Goal: Navigation & Orientation: Go to known website

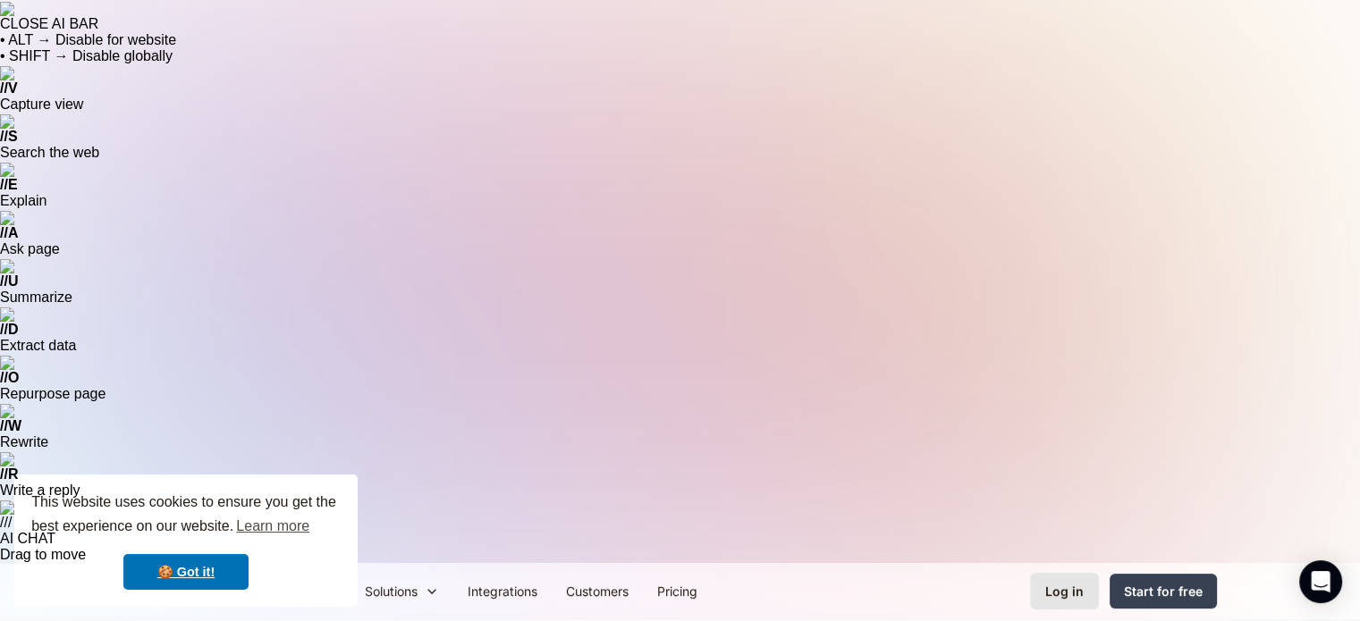
click at [1081, 582] on div "Log in" at bounding box center [1064, 591] width 38 height 19
